Goal: Transaction & Acquisition: Purchase product/service

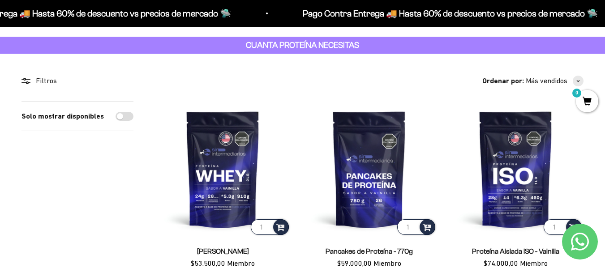
scroll to position [53, 0]
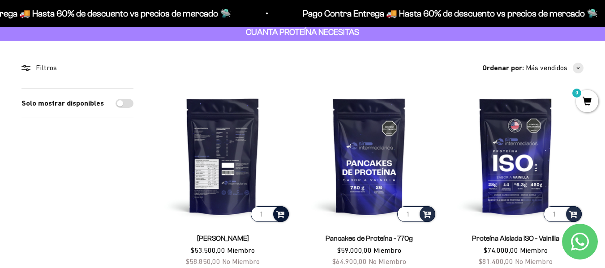
click at [281, 214] on span at bounding box center [280, 214] width 9 height 10
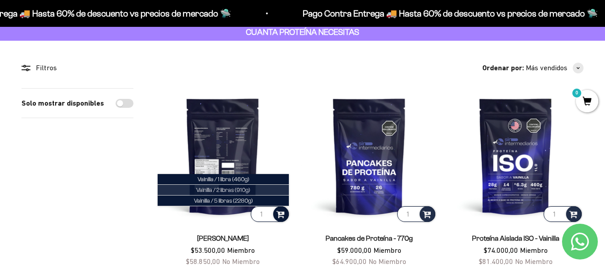
click at [269, 191] on li "Vainilla / 2 libras (910g)" at bounding box center [223, 190] width 131 height 11
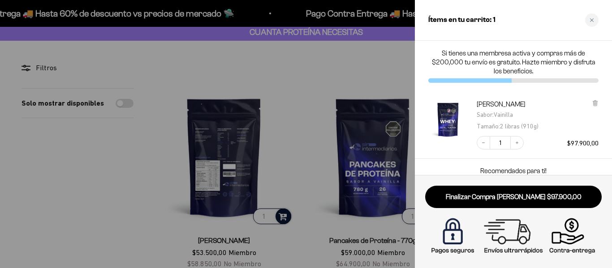
click at [269, 191] on div at bounding box center [306, 134] width 612 height 268
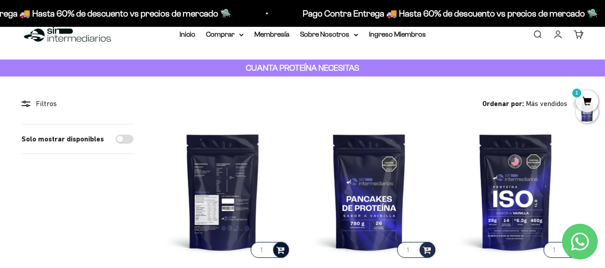
scroll to position [0, 0]
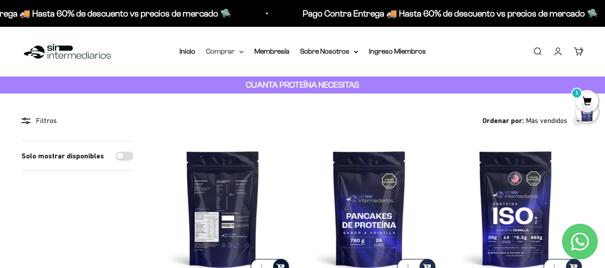
click at [241, 52] on icon at bounding box center [241, 52] width 4 height 3
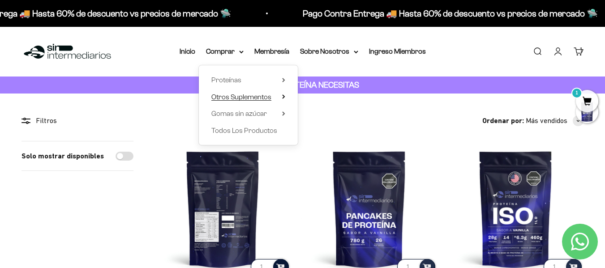
click at [275, 94] on summary "Otros Suplementos" at bounding box center [248, 97] width 74 height 12
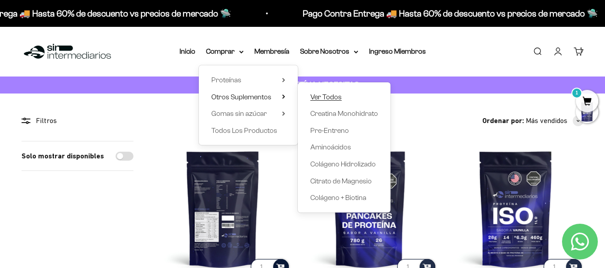
click at [321, 98] on span "Ver Todos" at bounding box center [325, 97] width 31 height 8
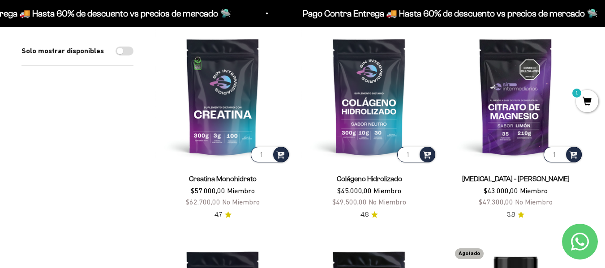
scroll to position [125, 0]
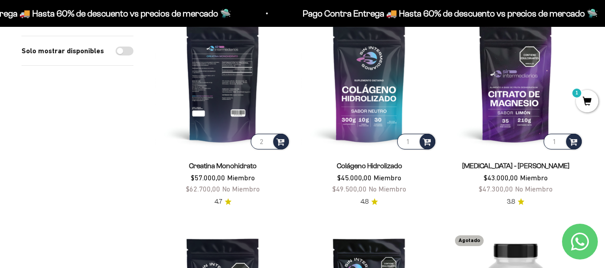
type input "2"
click at [266, 140] on input "2" at bounding box center [270, 142] width 38 height 16
click at [282, 144] on span at bounding box center [280, 141] width 9 height 10
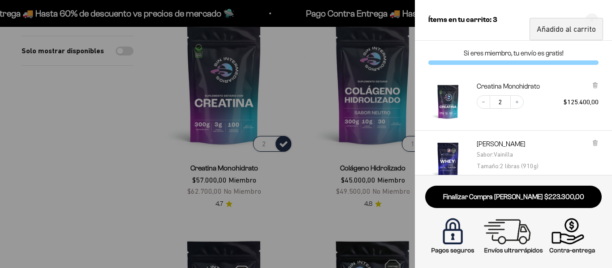
click at [303, 222] on div at bounding box center [306, 134] width 612 height 268
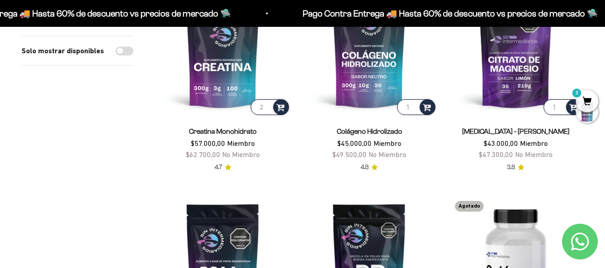
scroll to position [161, 0]
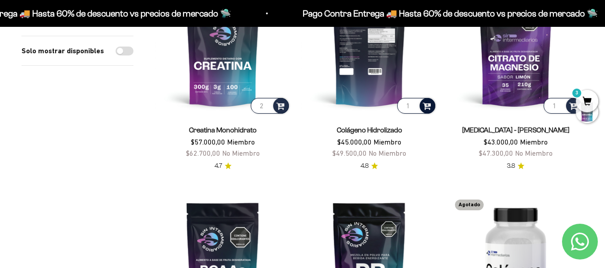
click at [425, 106] on span at bounding box center [427, 105] width 9 height 10
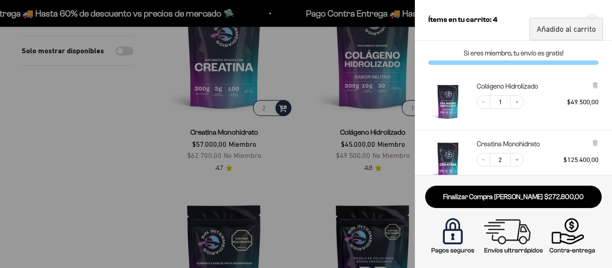
click at [301, 167] on div at bounding box center [306, 134] width 612 height 268
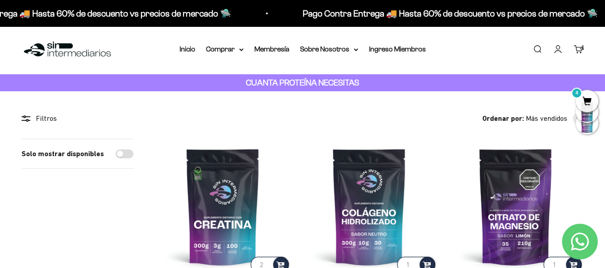
scroll to position [0, 0]
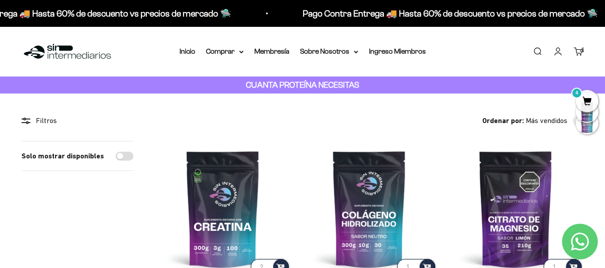
click at [555, 56] on link "Iniciar sesión" at bounding box center [558, 52] width 10 height 10
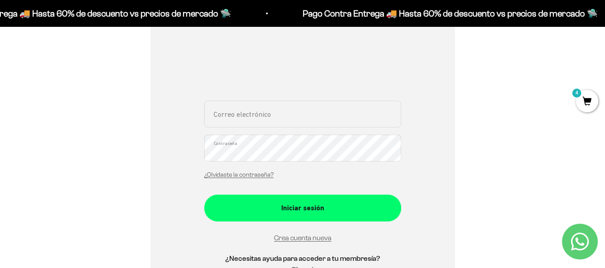
scroll to position [159, 0]
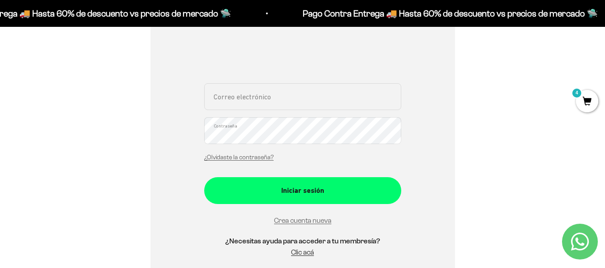
click at [275, 105] on input "Correo electrónico" at bounding box center [302, 96] width 197 height 27
type input "anamariaarizapalacio@gmail.com"
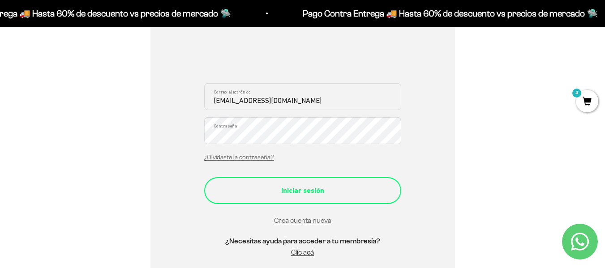
click at [316, 196] on div "Iniciar sesión" at bounding box center [302, 191] width 161 height 12
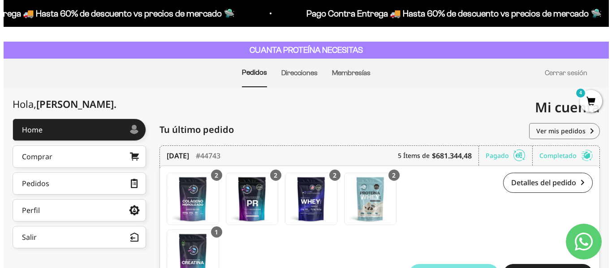
scroll to position [36, 0]
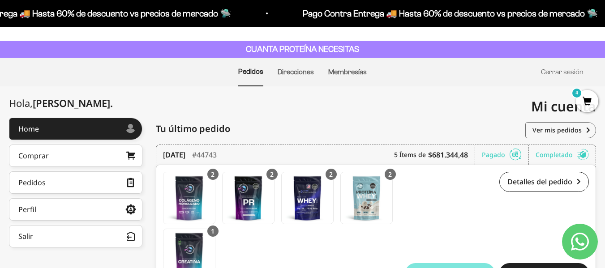
click at [589, 102] on span "4" at bounding box center [587, 101] width 22 height 22
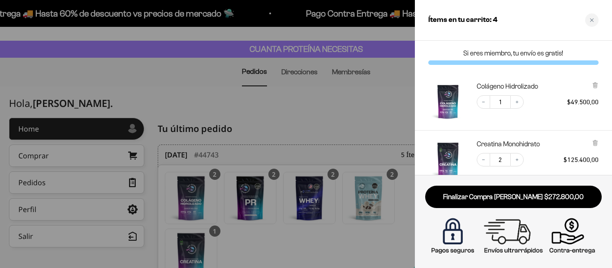
click at [610, 82] on div "Colágeno Hidrolizado Decrease quantity 1 Increase quantity $49.500,00" at bounding box center [513, 102] width 197 height 58
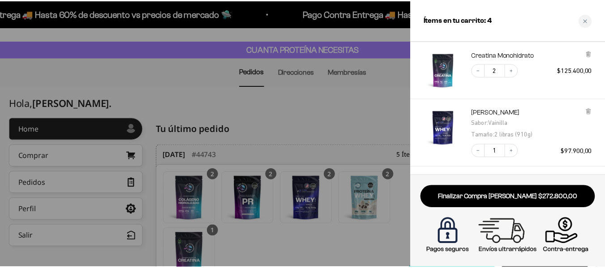
scroll to position [108, 0]
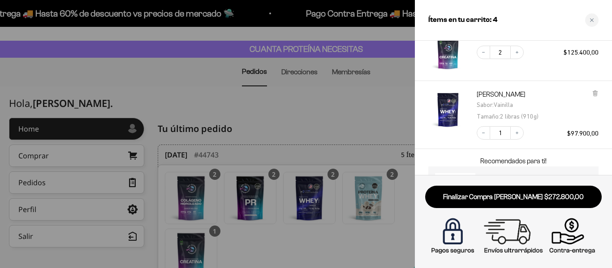
click at [335, 123] on div at bounding box center [306, 134] width 612 height 268
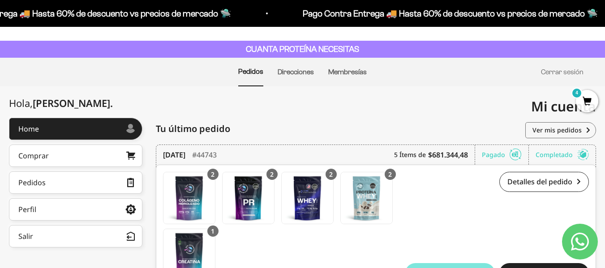
click at [426, 112] on div "Mi cuenta anamariaarizapalacio@gmail.com" at bounding box center [450, 106] width 294 height 40
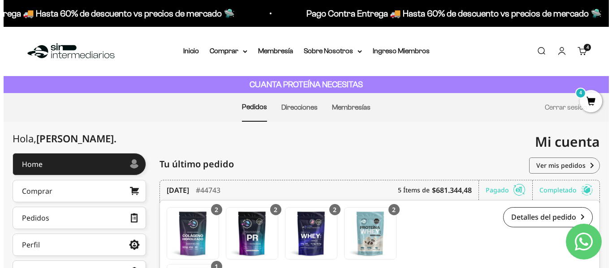
scroll to position [0, 0]
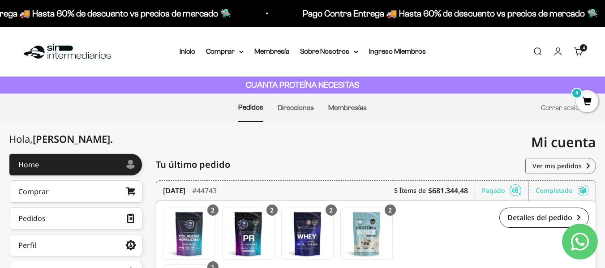
click at [581, 99] on span "4" at bounding box center [587, 101] width 22 height 22
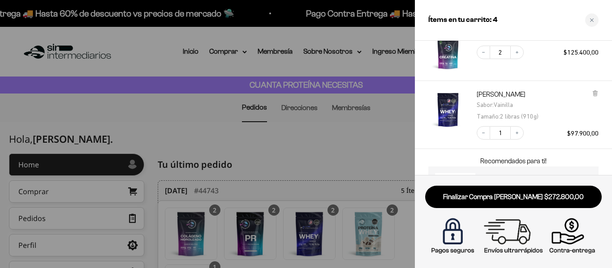
click at [531, 72] on div "Creatina Monohidrato Decrease quantity 2 Increase quantity $125.400,00" at bounding box center [513, 52] width 197 height 58
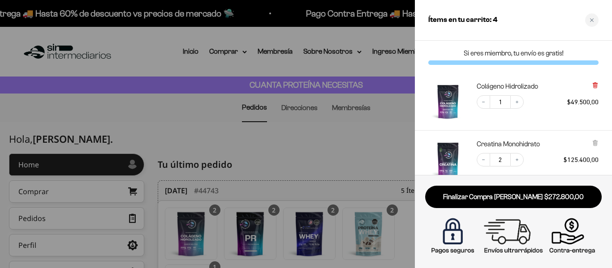
click at [595, 84] on icon at bounding box center [595, 85] width 4 height 4
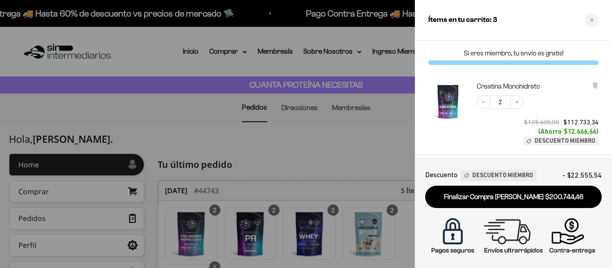
click at [595, 84] on icon at bounding box center [595, 85] width 4 height 4
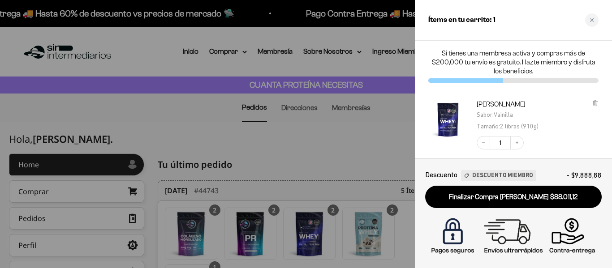
click at [600, 101] on div "Proteína Whey - [PERSON_NAME] : [PERSON_NAME] : 2 libras (910g) Decrease quanti…" at bounding box center [513, 143] width 197 height 105
click at [595, 103] on icon at bounding box center [595, 103] width 4 height 4
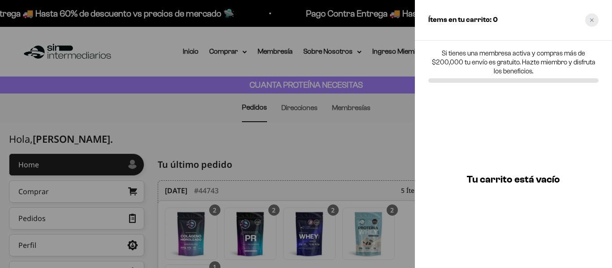
click at [593, 24] on div "Close cart" at bounding box center [591, 19] width 13 height 13
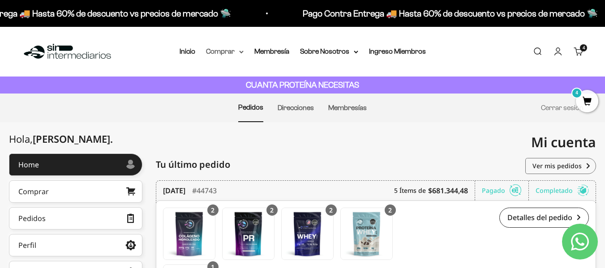
click at [224, 53] on summary "Comprar" at bounding box center [225, 52] width 38 height 12
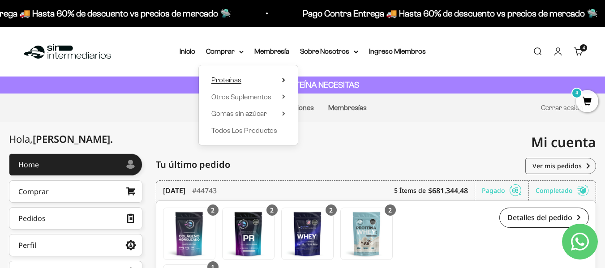
click at [242, 82] on summary "Proteínas" at bounding box center [248, 80] width 74 height 12
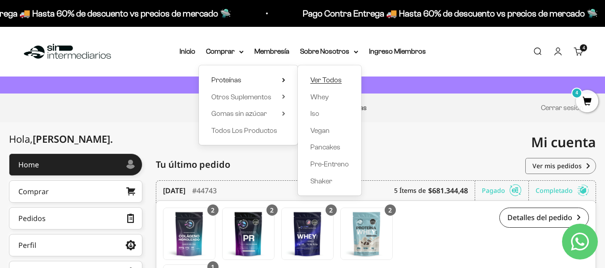
click at [336, 85] on span "Ver Todos" at bounding box center [325, 80] width 31 height 12
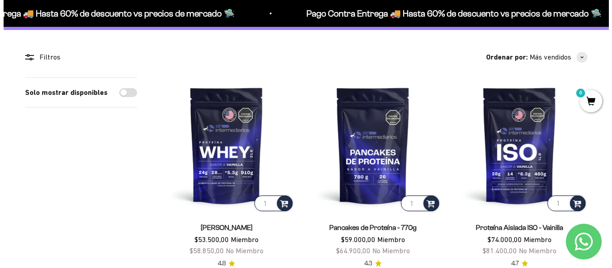
scroll to position [72, 0]
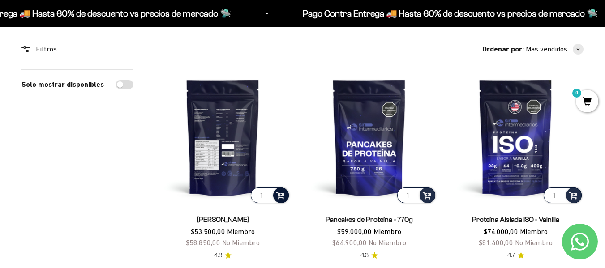
click at [285, 199] on div at bounding box center [281, 196] width 16 height 16
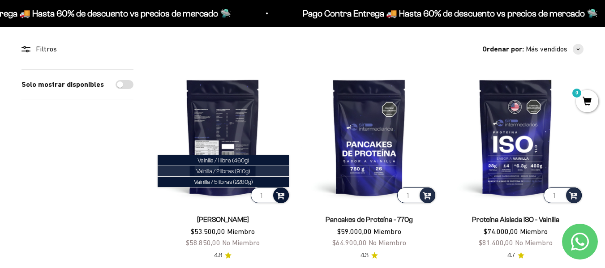
click at [263, 170] on li "Vainilla / 2 libras (910g)" at bounding box center [223, 171] width 131 height 11
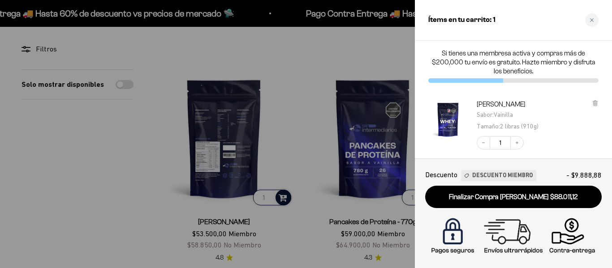
click at [557, 145] on div "Decrease quantity 1 Increase quantity $97.900,00 $88.011,12 (Ahorro $9.888,88) …" at bounding box center [533, 156] width 131 height 59
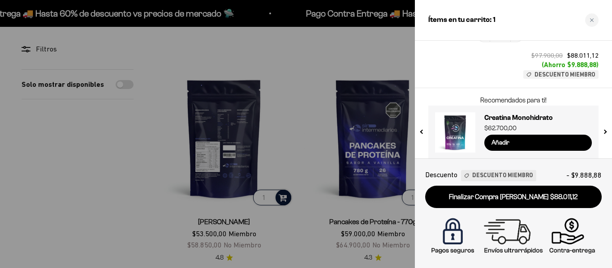
scroll to position [115, 0]
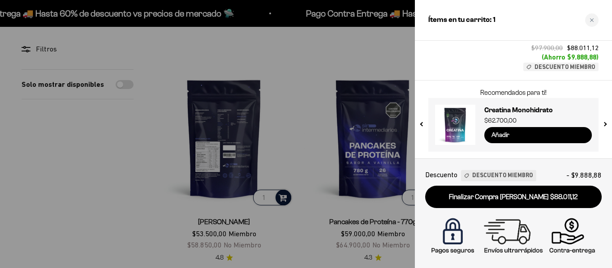
click at [514, 134] on input "Añadir" at bounding box center [538, 135] width 108 height 16
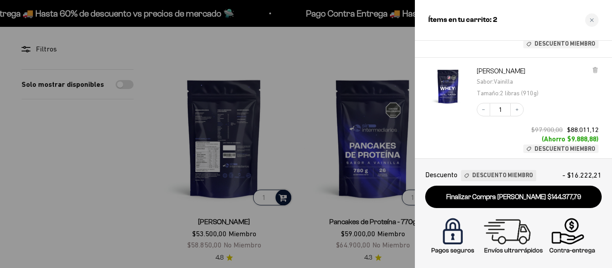
scroll to position [197, 0]
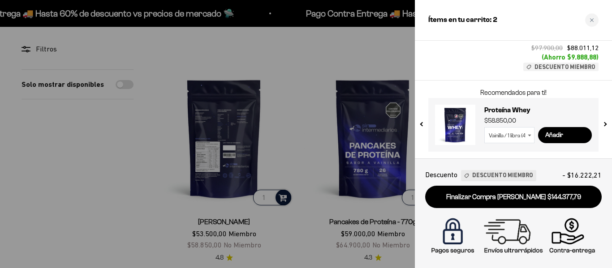
click at [474, 64] on div "Decrease quantity 1 Increase quantity $97.900,00 $88.011,12 (Ahorro $9.888,88) …" at bounding box center [533, 41] width 131 height 59
click at [605, 89] on div "Recomendados para ti! Proteína Whey -Café $65.450,00 Café / 1 libra (460g) Café…" at bounding box center [513, 120] width 197 height 78
click at [605, 73] on div "Proteína Whey - Vainilla Sabor : Vainilla Tamaño : 2 libras (910g) Decrease qua…" at bounding box center [513, 28] width 197 height 105
click at [509, 132] on select "Vainilla / 1 libra (460g) Vainilla / 2 libras (910g) Vainilla / 5 libras (2280g…" at bounding box center [509, 135] width 50 height 16
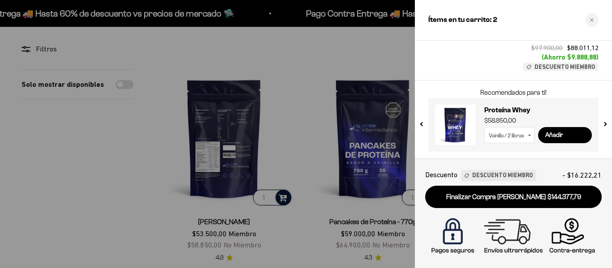
click at [484, 127] on select "Vainilla / 1 libra (460g) Vainilla / 2 libras (910g) Vainilla / 5 libras (2280g…" at bounding box center [509, 135] width 50 height 16
click at [573, 138] on input "Añadir" at bounding box center [565, 135] width 54 height 16
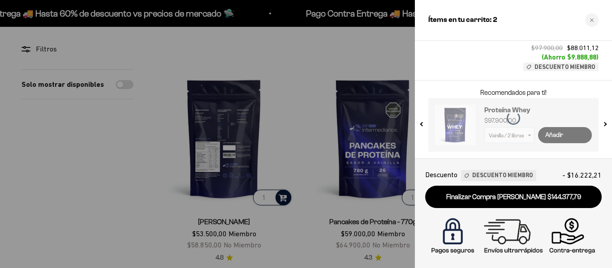
select select "42658509357265"
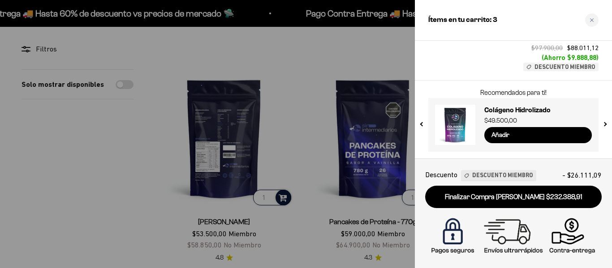
click at [573, 138] on input "Añadir" at bounding box center [538, 135] width 108 height 16
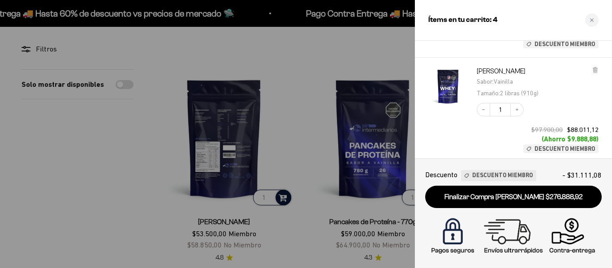
scroll to position [366, 0]
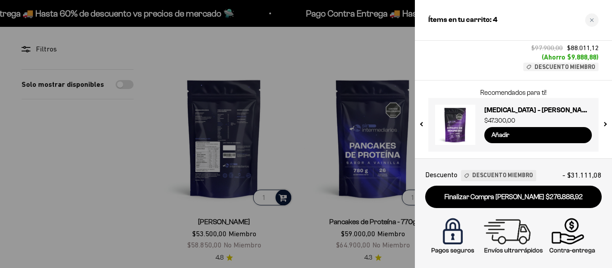
click at [603, 70] on div "Proteína Whey - Vainilla Sabor : Vainilla Tamaño : 2 libras (910g) Decrease qua…" at bounding box center [513, 28] width 197 height 105
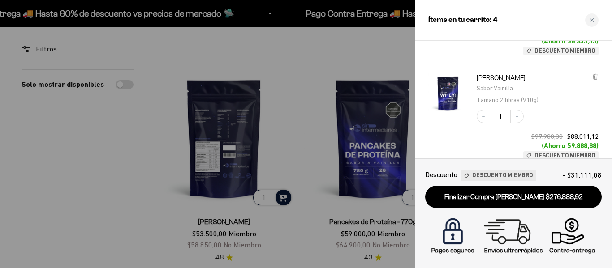
scroll to position [276, 0]
click at [511, 117] on button "Increase quantity" at bounding box center [516, 117] width 13 height 13
click at [516, 116] on icon "Increase quantity" at bounding box center [516, 117] width 5 height 5
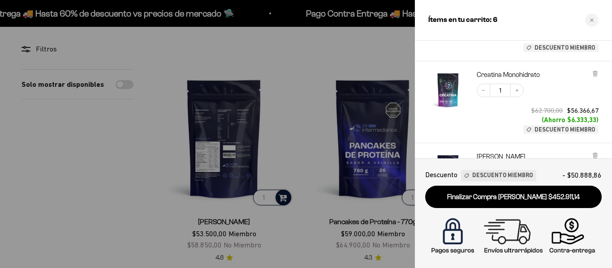
scroll to position [197, 0]
click at [519, 91] on icon "Increase quantity" at bounding box center [516, 91] width 5 height 5
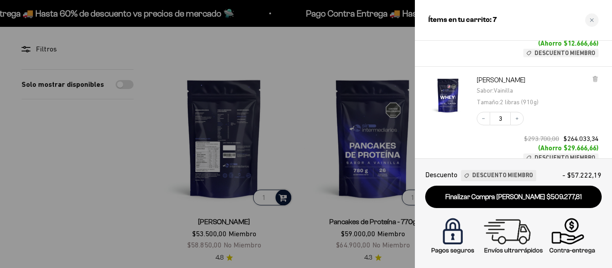
scroll to position [287, 0]
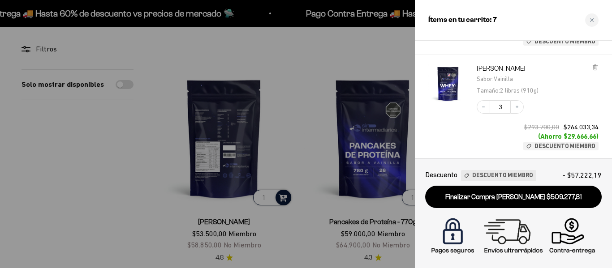
click at [602, 107] on div "Proteína Whey - Vainilla Sabor : Vainilla Tamaño : 2 libras (910g) Decrease qua…" at bounding box center [513, 107] width 197 height 105
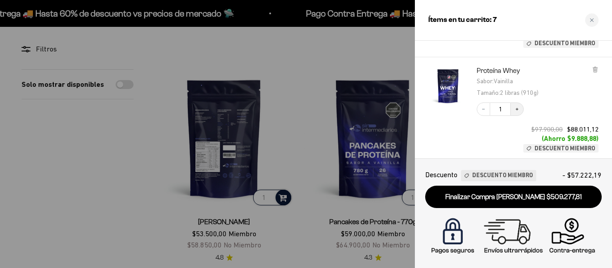
scroll to position [108, 0]
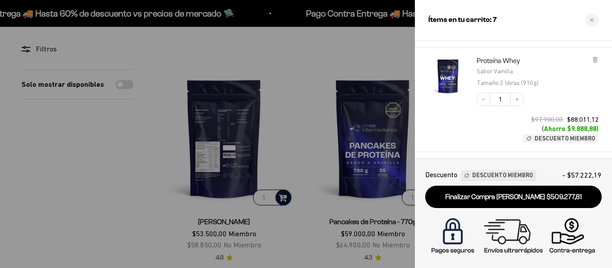
click at [535, 116] on span "$97.900,00" at bounding box center [546, 120] width 31 height 8
click at [517, 97] on icon "Increase quantity" at bounding box center [516, 99] width 5 height 5
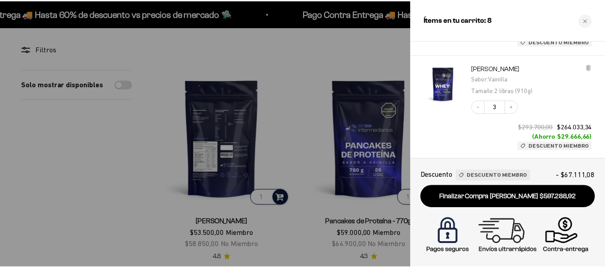
scroll to position [305, 0]
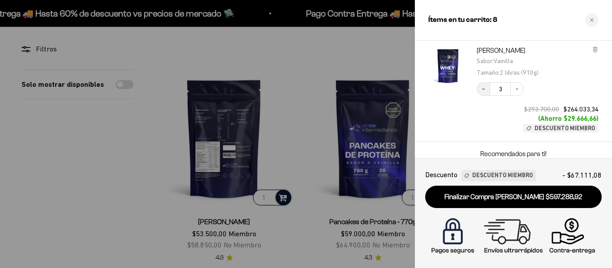
click at [484, 91] on icon "Decrease quantity" at bounding box center [483, 88] width 5 height 5
click at [591, 20] on icon "Close cart" at bounding box center [592, 20] width 4 height 4
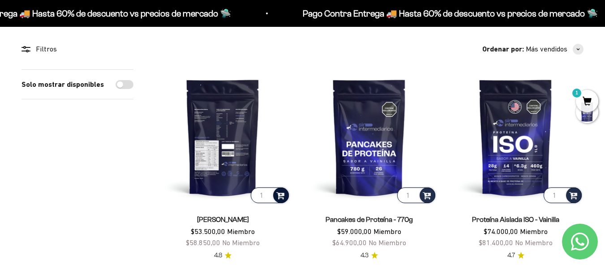
click at [221, 135] on img at bounding box center [223, 137] width 136 height 136
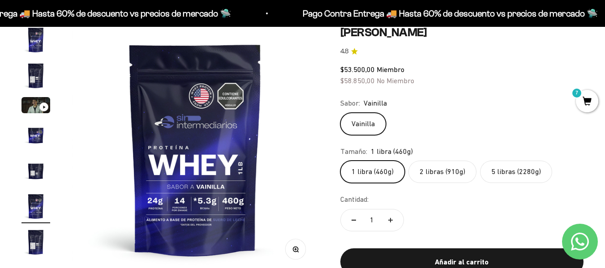
scroll to position [72, 0]
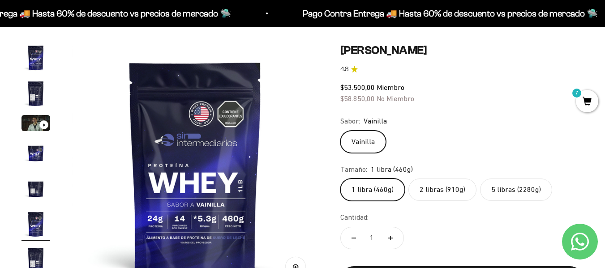
click at [454, 189] on label "2 libras (910g)" at bounding box center [443, 190] width 68 height 22
click at [340, 179] on input "2 libras (910g)" at bounding box center [340, 178] width 0 height 0
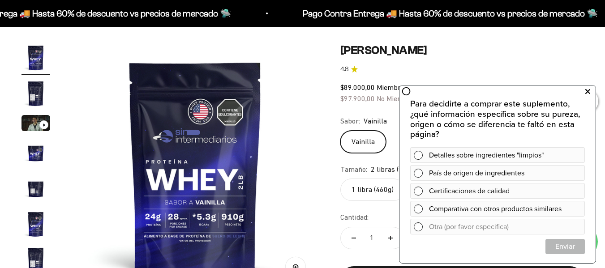
click at [586, 88] on icon at bounding box center [588, 92] width 5 height 12
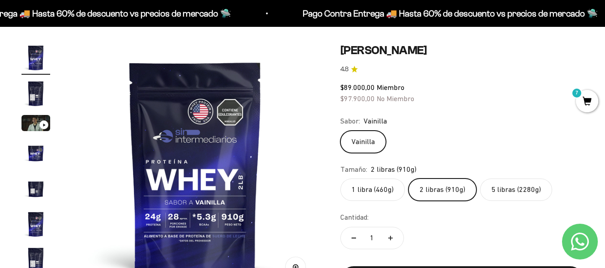
click at [514, 195] on label "5 libras (2280g)" at bounding box center [516, 190] width 72 height 22
click at [340, 179] on input "5 libras (2280g)" at bounding box center [340, 178] width 0 height 0
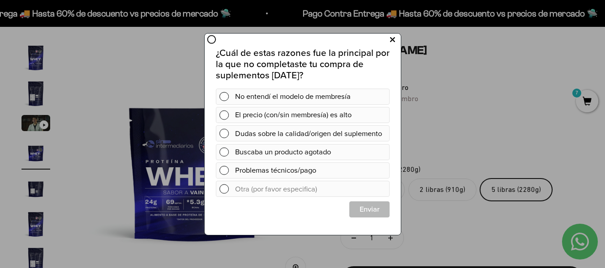
click at [391, 39] on icon at bounding box center [392, 40] width 5 height 12
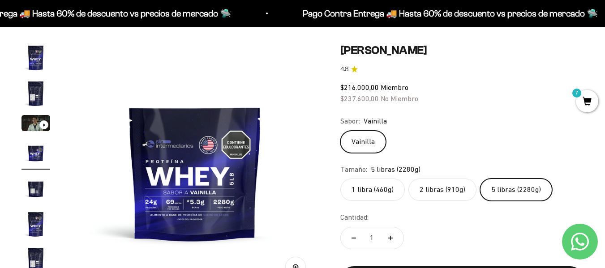
click at [590, 106] on span "7" at bounding box center [587, 101] width 22 height 22
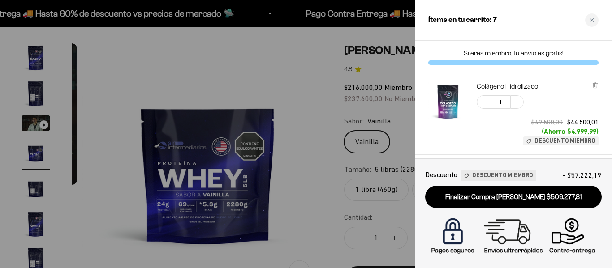
scroll to position [0, 769]
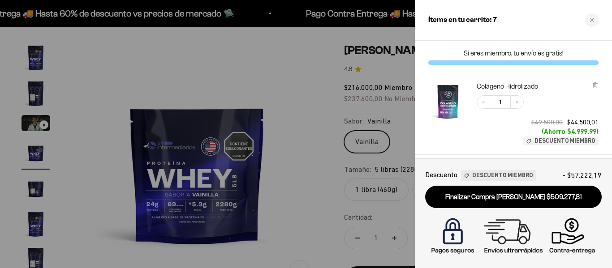
click at [554, 80] on div "Colágeno Hidrolizado Decrease quantity 1 Increase quantity $49.500,00 $44.500,0…" at bounding box center [508, 109] width 179 height 73
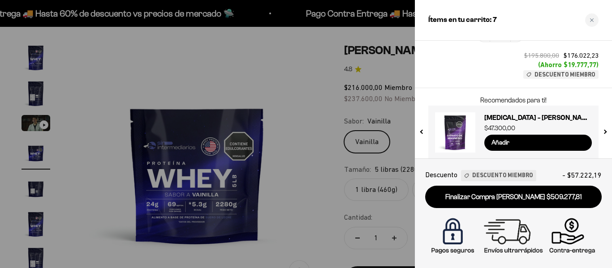
scroll to position [366, 0]
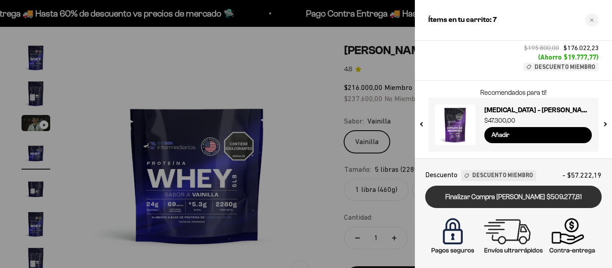
click at [524, 197] on link "Finalizar Compra [PERSON_NAME] $509.277,81" at bounding box center [513, 197] width 177 height 23
